Goal: Task Accomplishment & Management: Use online tool/utility

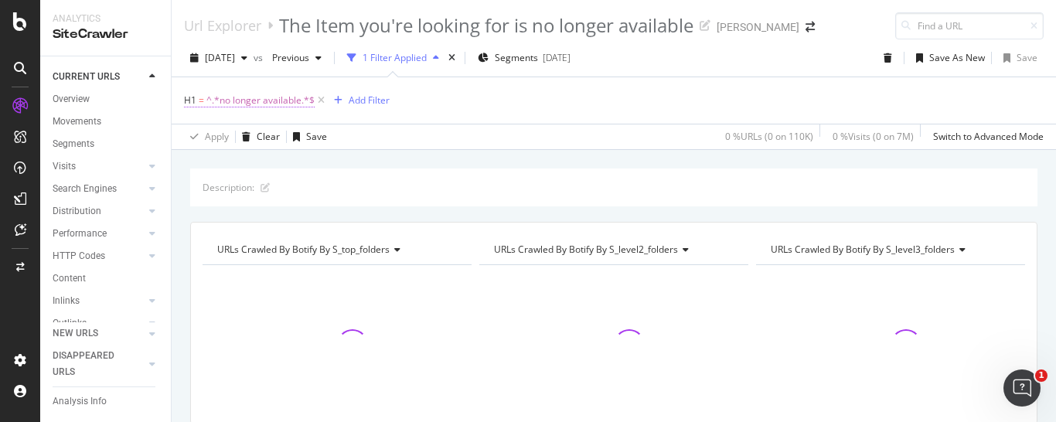
click at [257, 105] on span "^.*no longer available.*$" at bounding box center [260, 101] width 108 height 22
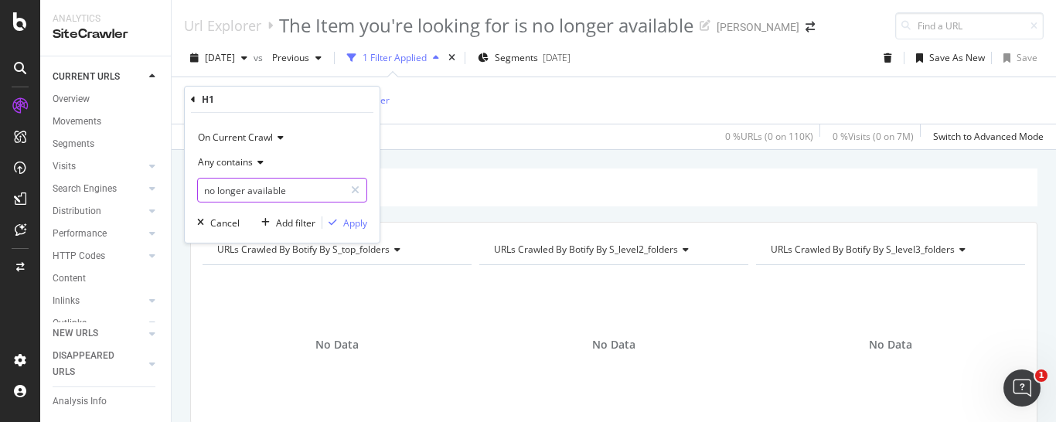
click at [299, 191] on input "no longer available" at bounding box center [271, 190] width 146 height 25
click at [195, 101] on icon at bounding box center [193, 99] width 5 height 9
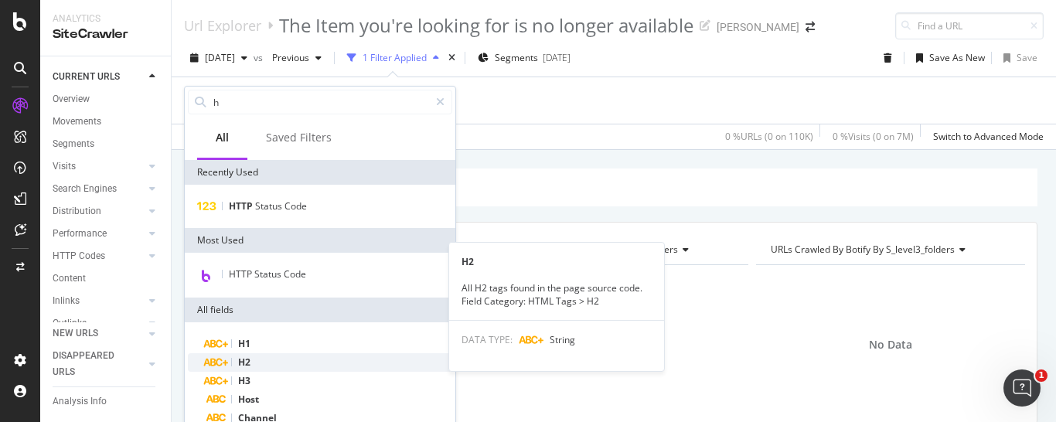
type input "h"
click at [263, 368] on div "H2" at bounding box center [329, 362] width 246 height 19
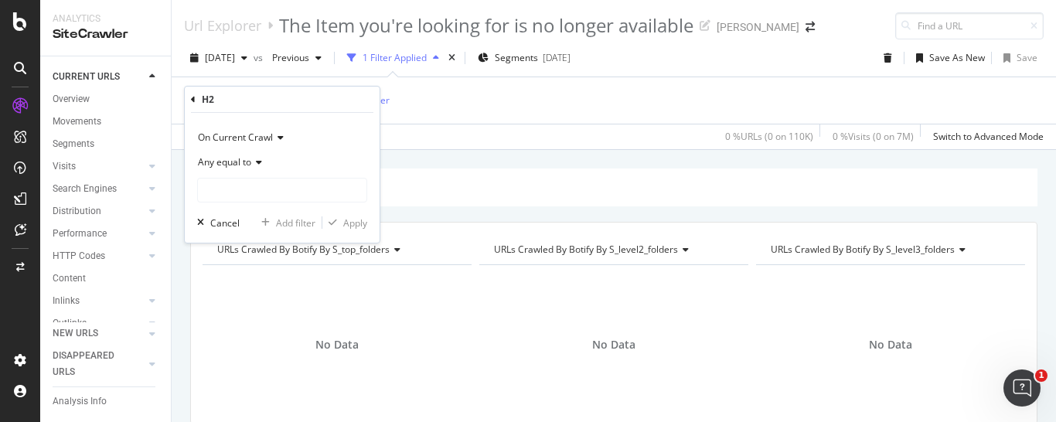
click at [255, 166] on icon at bounding box center [256, 162] width 11 height 9
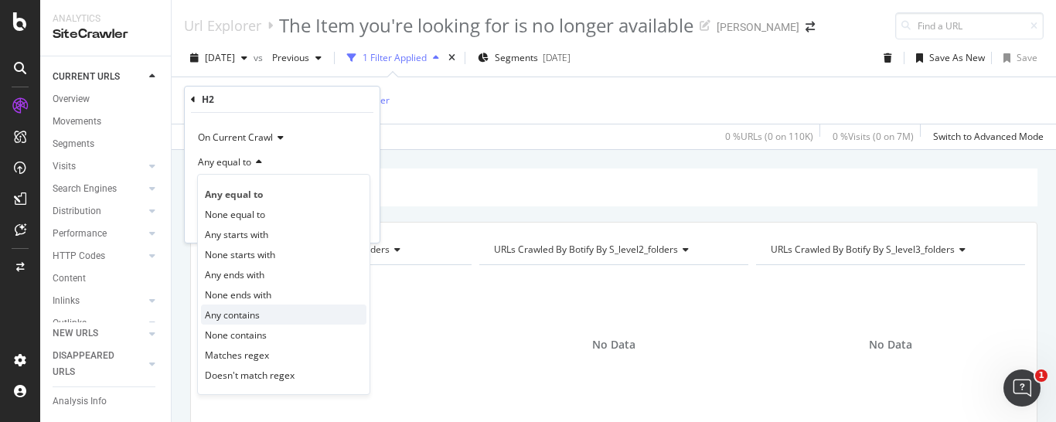
click at [245, 310] on span "Any contains" at bounding box center [232, 315] width 55 height 13
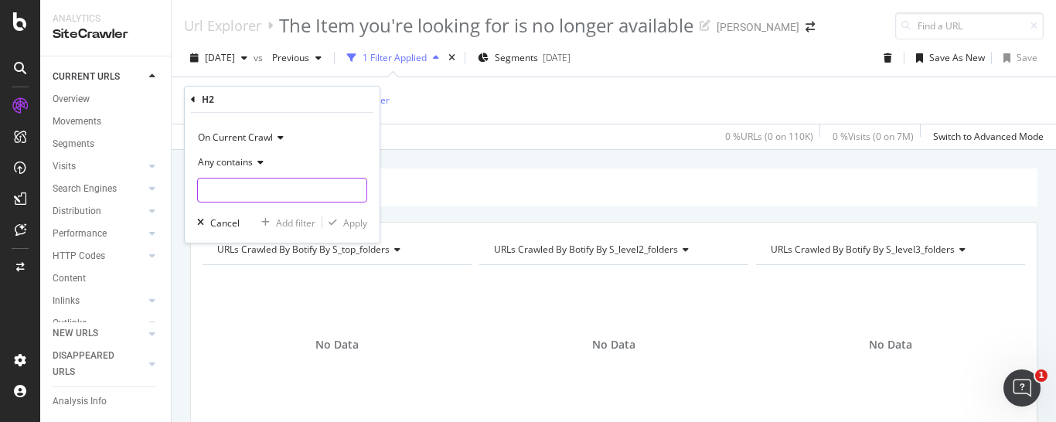
click at [243, 189] on input "text" at bounding box center [282, 190] width 169 height 25
paste input "no longer available"
type input "no longer available"
click at [353, 223] on div "Apply" at bounding box center [355, 223] width 24 height 13
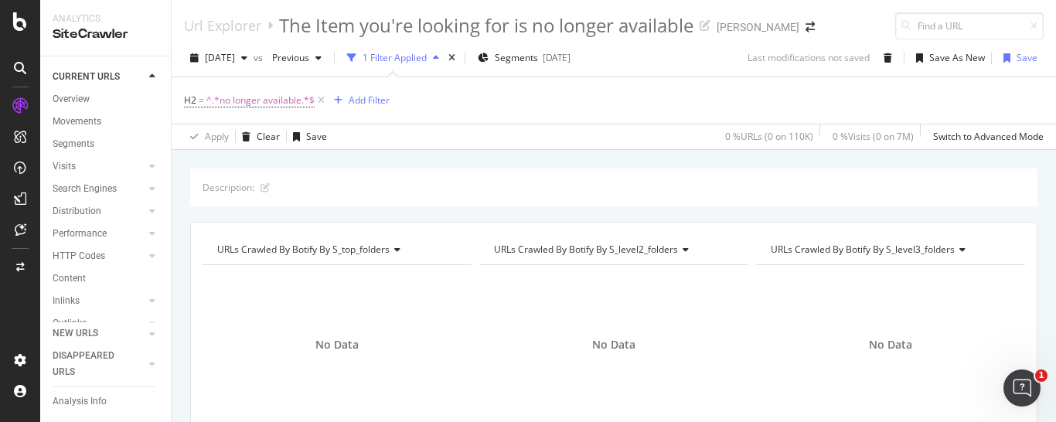
scroll to position [304, 0]
